Goal: Feedback & Contribution: Submit feedback/report problem

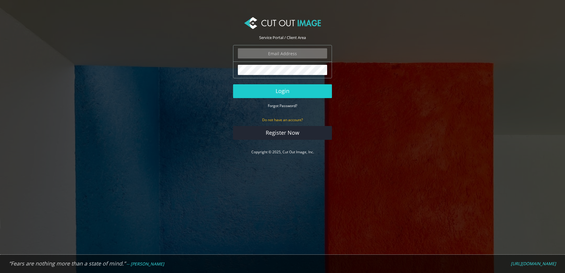
type input "dan@danbarkerstudios.com"
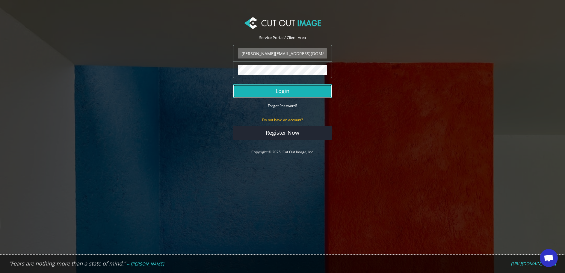
click at [285, 93] on button "Login" at bounding box center [282, 91] width 99 height 14
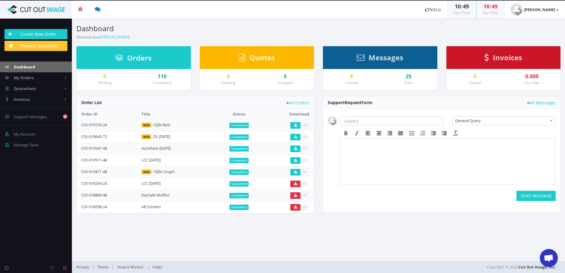
click at [493, 120] on span "General Query" at bounding box center [501, 121] width 92 height 8
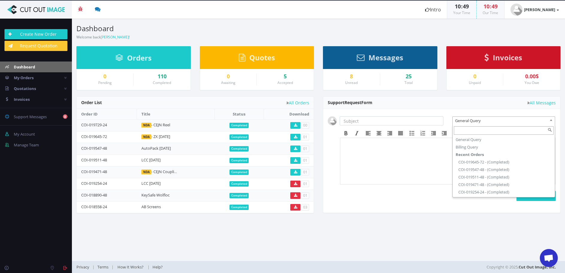
click at [398, 146] on body at bounding box center [448, 156] width 210 height 30
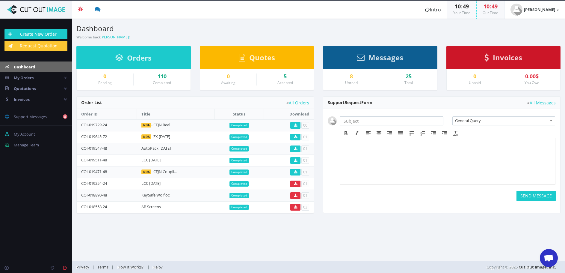
click at [385, 122] on input "text" at bounding box center [392, 120] width 104 height 9
type input "Latest order"
click at [361, 146] on body at bounding box center [448, 156] width 210 height 30
click at [343, 142] on p "Hi - I specifically asked for the grey braket to be removed, please could this …" at bounding box center [448, 143] width 210 height 4
click at [528, 192] on button "SEND MESSAGE" at bounding box center [535, 195] width 39 height 10
